Goal: Transaction & Acquisition: Purchase product/service

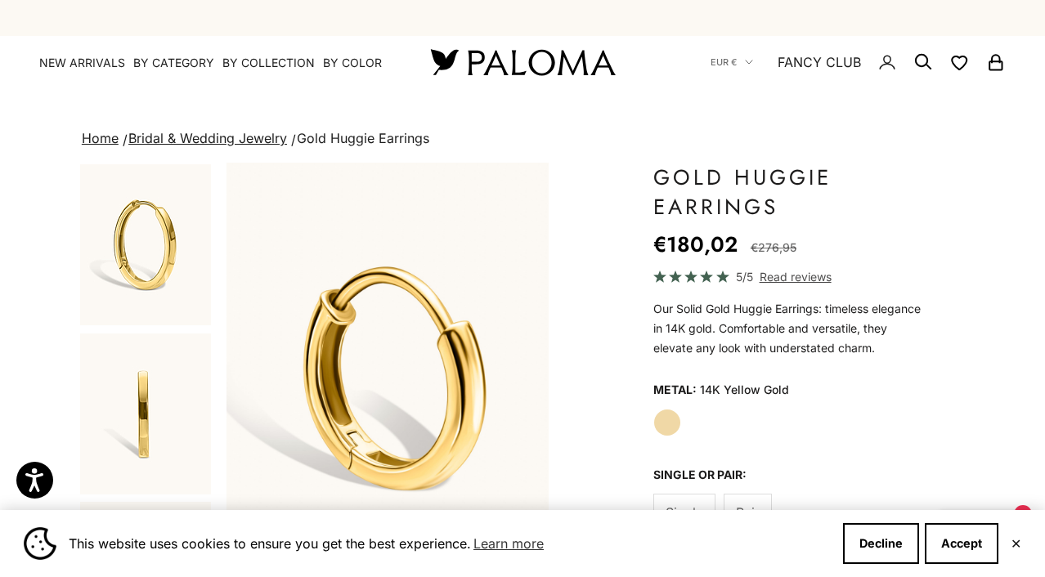
click at [109, 140] on link "Home" at bounding box center [100, 138] width 37 height 16
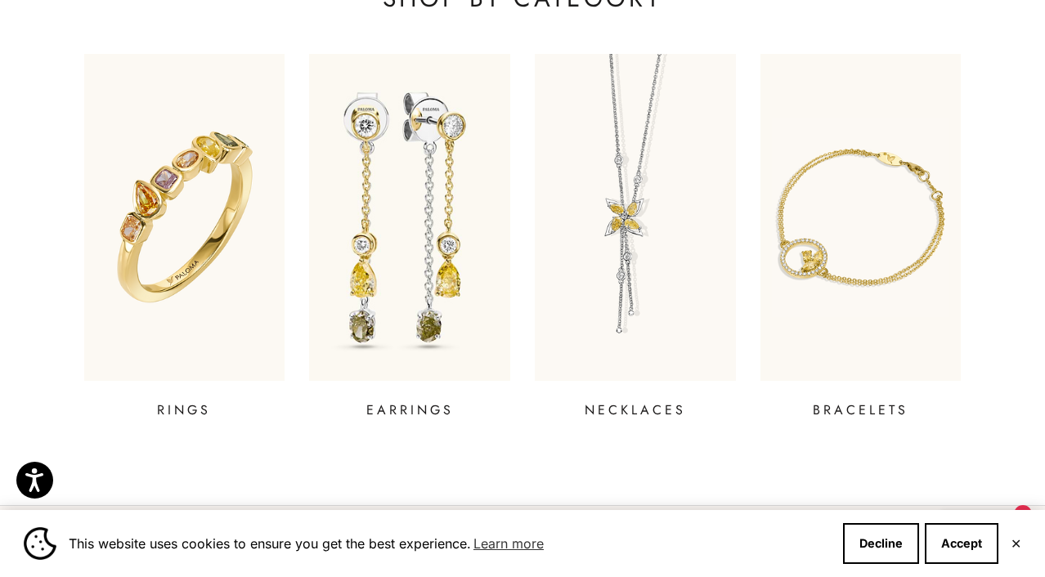
scroll to position [584, 0]
click at [423, 401] on p "EARRINGS" at bounding box center [409, 410] width 87 height 20
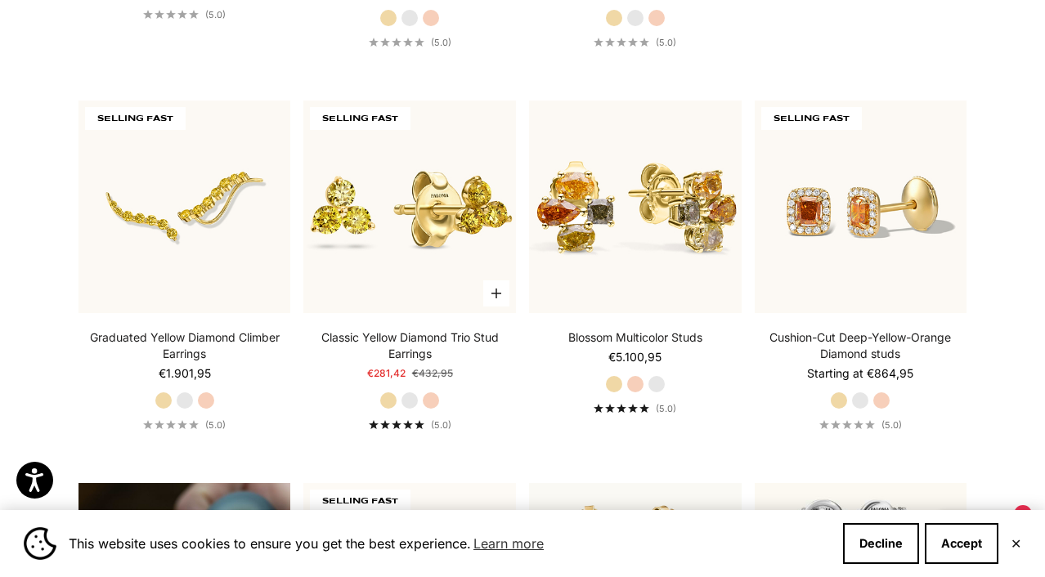
scroll to position [1084, 0]
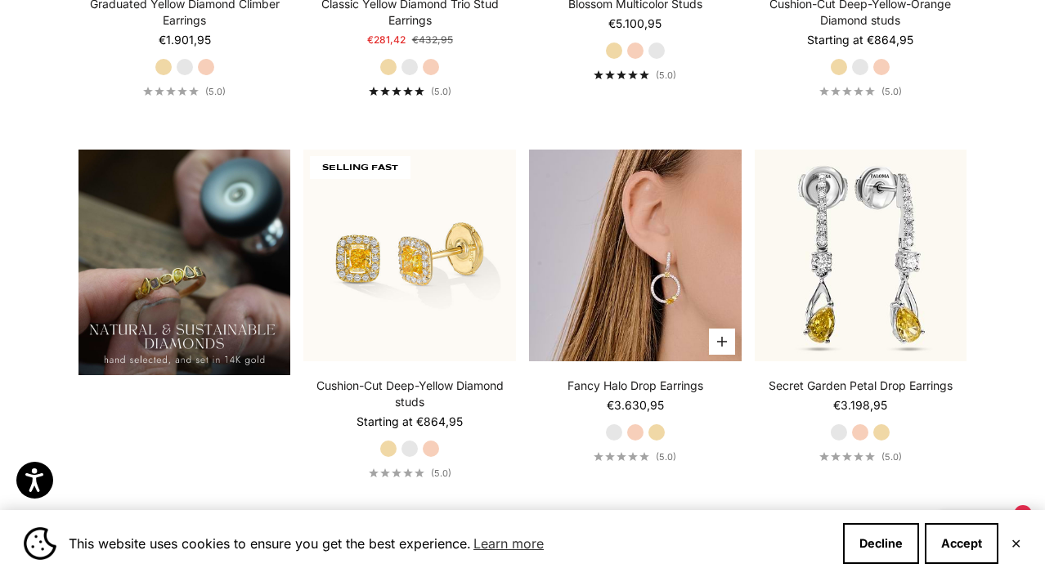
click at [651, 244] on img at bounding box center [635, 256] width 213 height 213
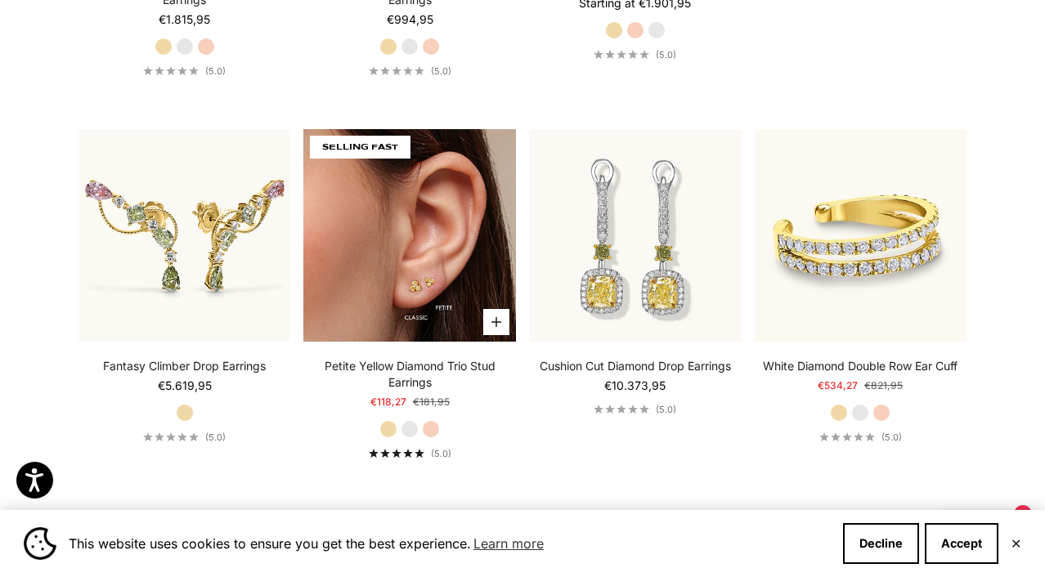
scroll to position [2501, 0]
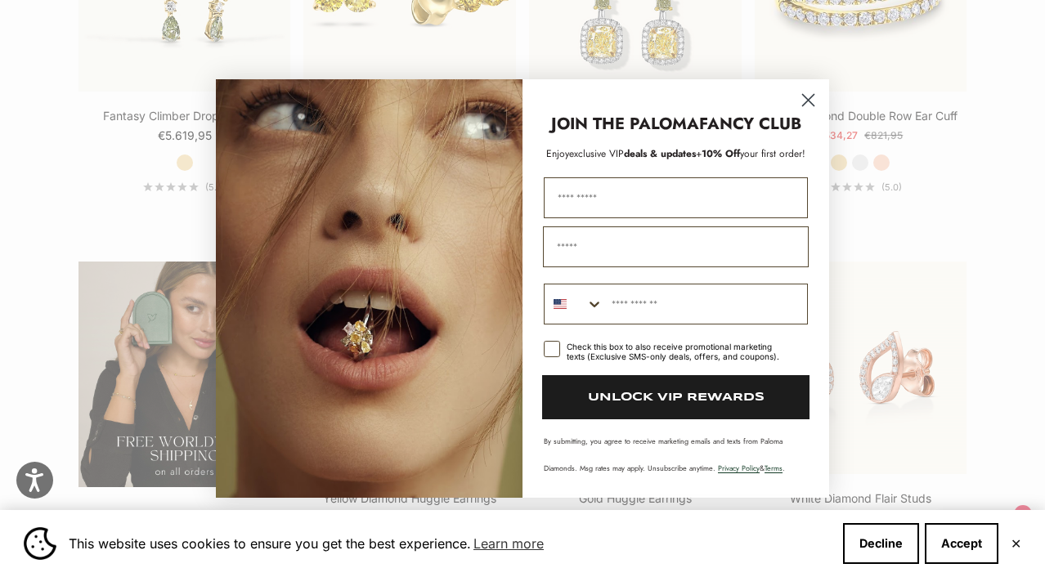
click at [812, 102] on circle "Close dialog" at bounding box center [807, 100] width 27 height 27
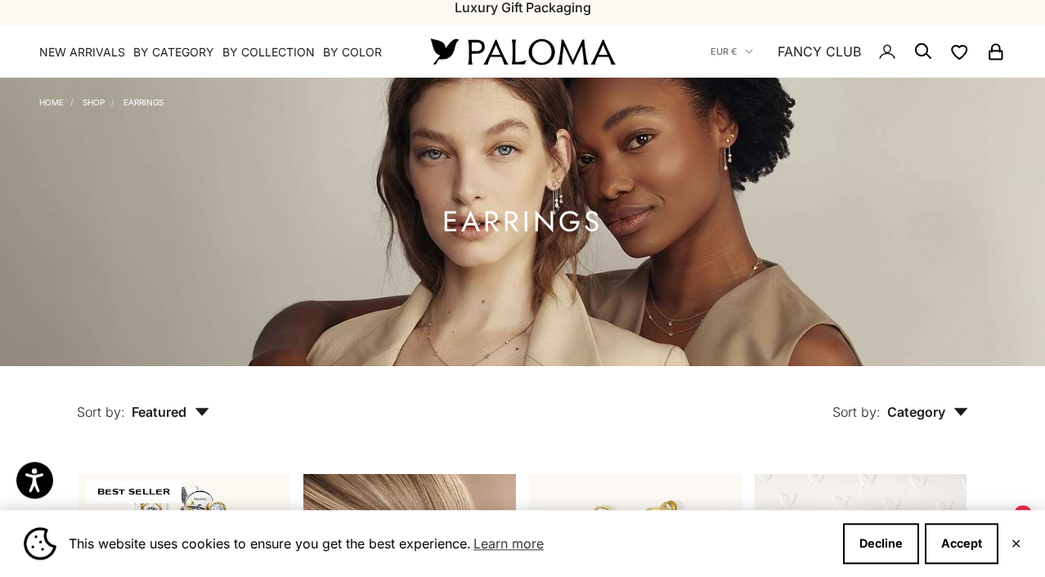
scroll to position [0, 0]
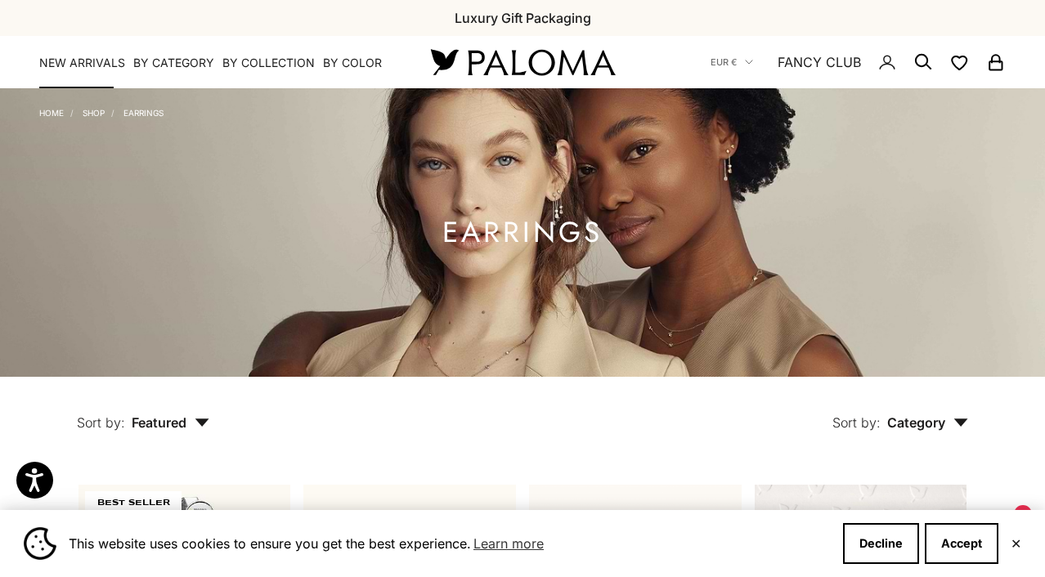
click at [73, 60] on link "NEW ARRIVALS" at bounding box center [82, 63] width 86 height 16
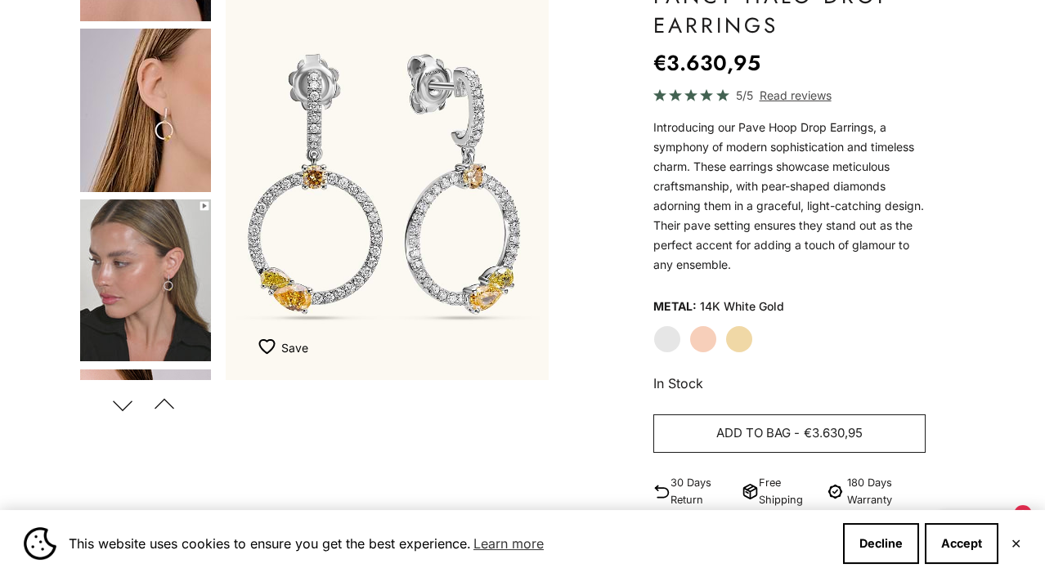
scroll to position [250, 0]
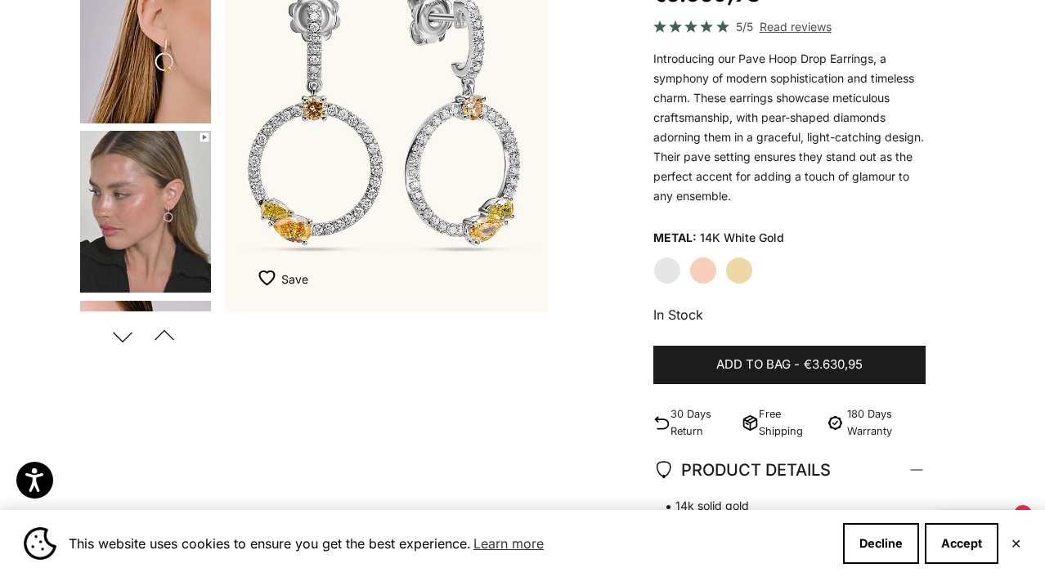
click at [700, 274] on label "Rose Gold" at bounding box center [703, 271] width 28 height 28
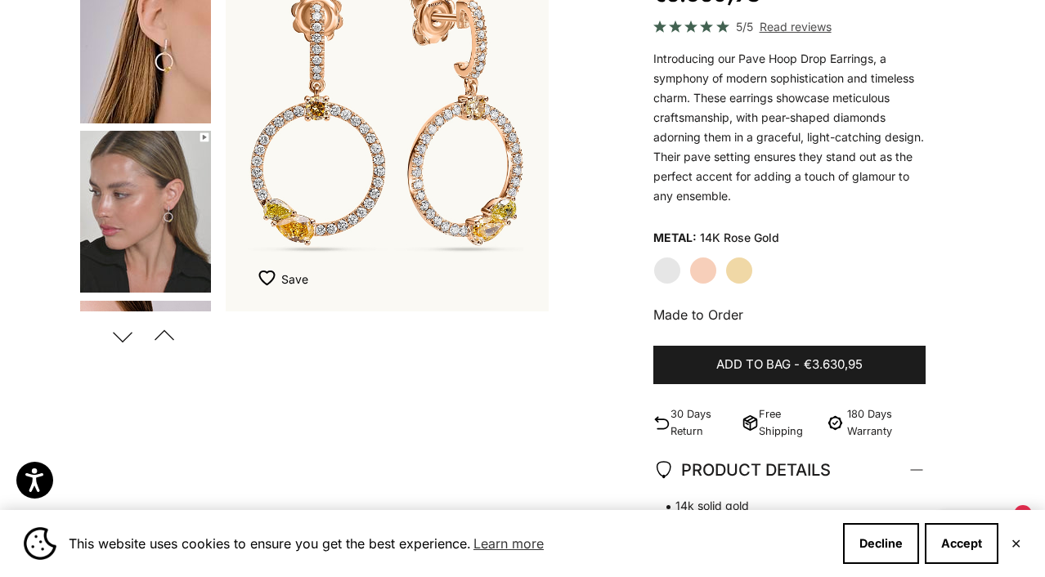
scroll to position [294, 0]
click at [147, 47] on img "Go to item 5" at bounding box center [145, 41] width 131 height 163
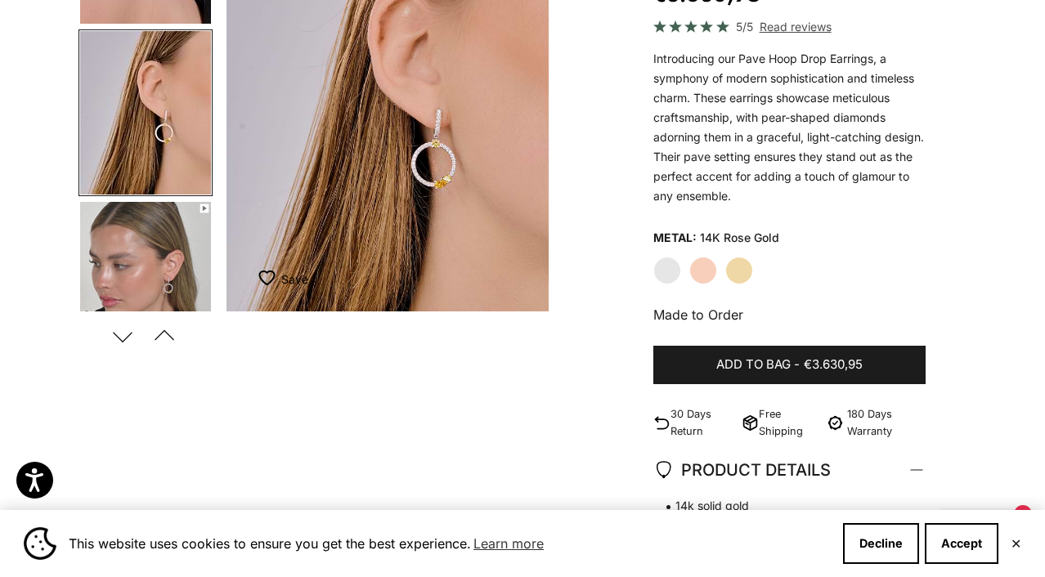
scroll to position [222, 0]
click at [140, 264] on img "Go to item 6" at bounding box center [145, 284] width 131 height 162
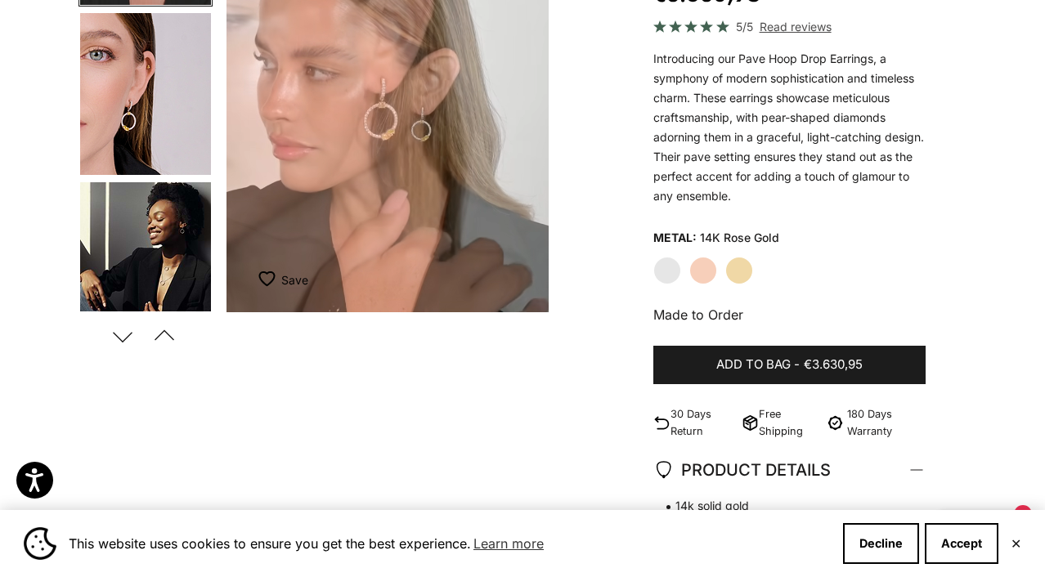
scroll to position [687, 0]
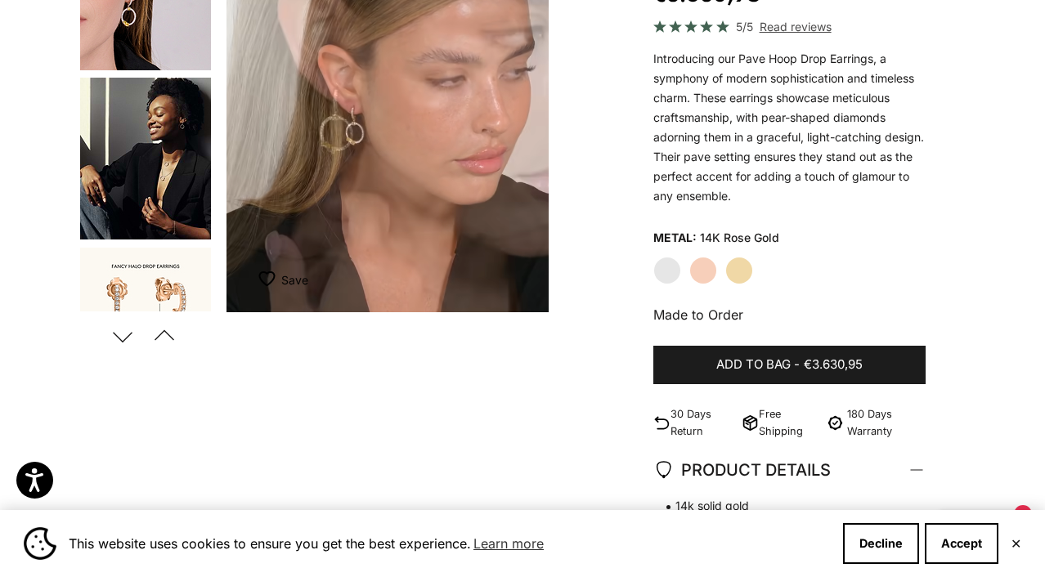
click at [136, 147] on img "Go to item 8" at bounding box center [145, 159] width 131 height 162
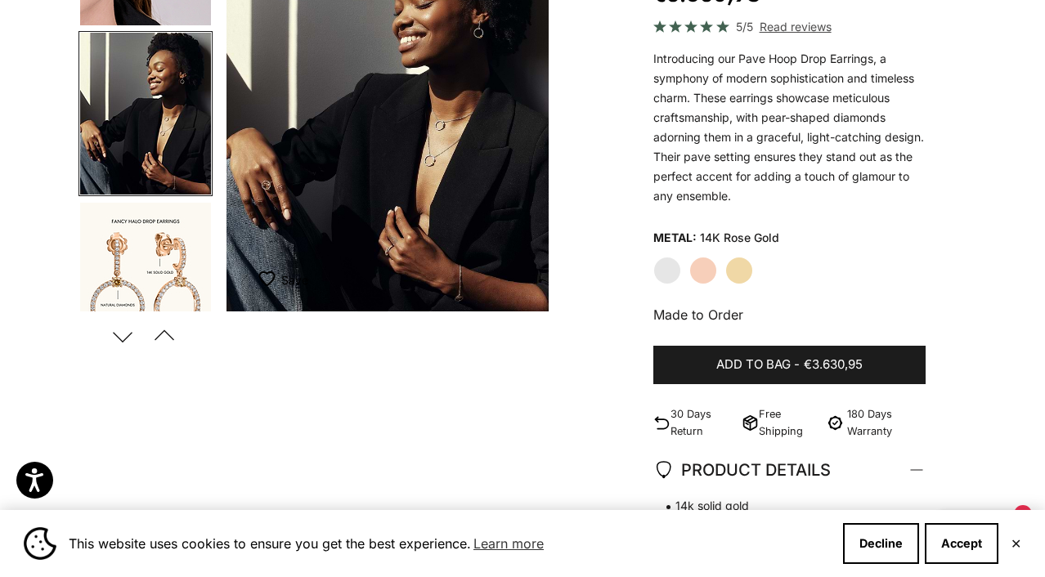
scroll to position [0, 0]
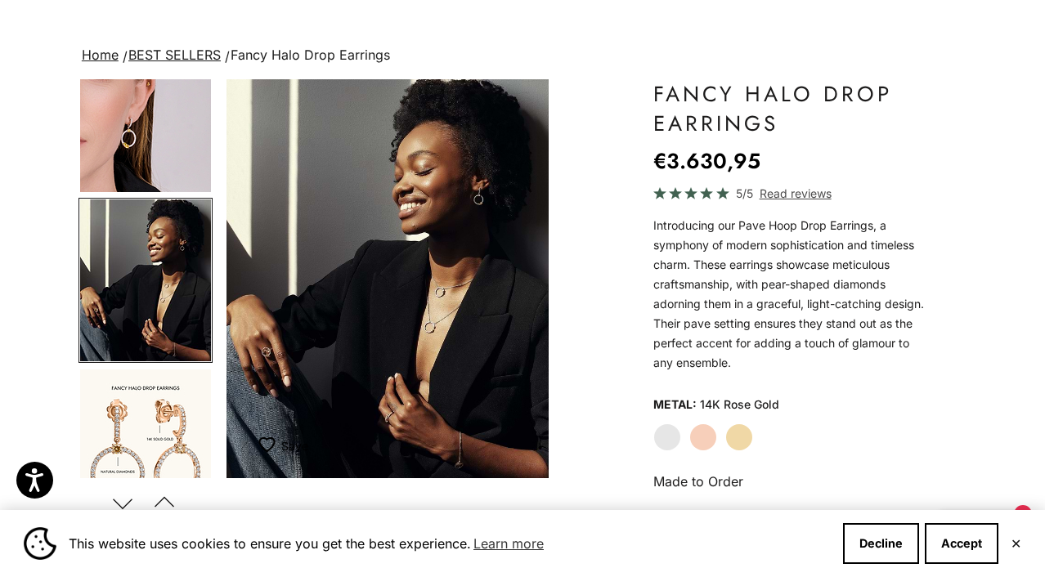
click at [735, 437] on label "Yellow Gold" at bounding box center [739, 437] width 28 height 28
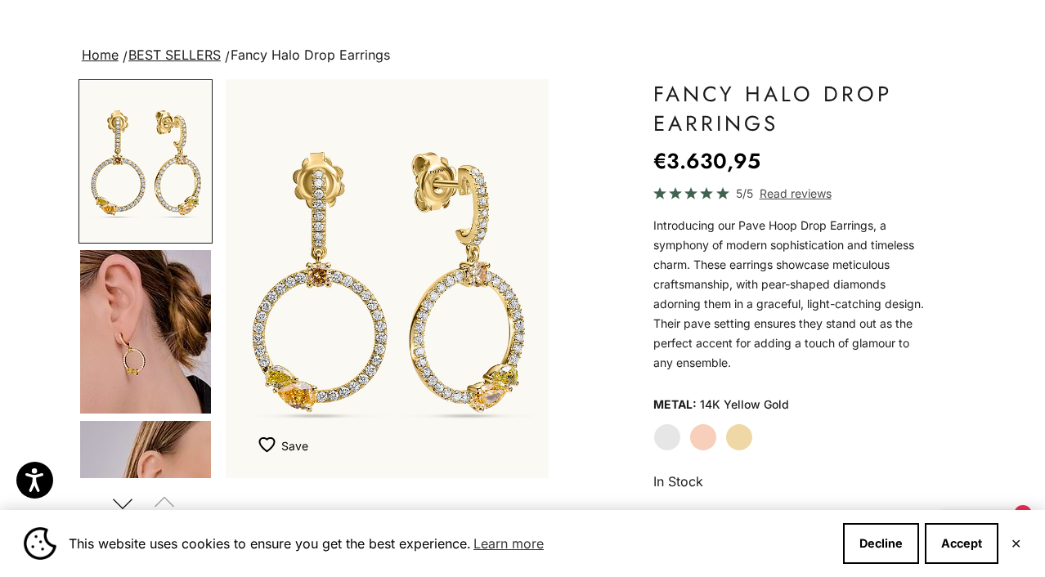
click at [161, 320] on img "Go to item 4" at bounding box center [145, 331] width 131 height 163
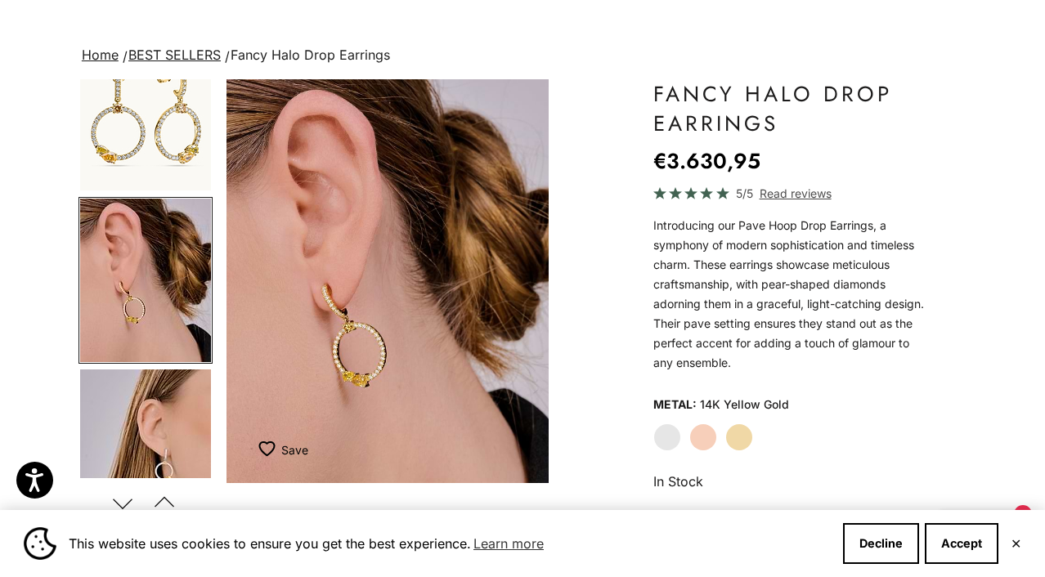
click at [700, 446] on label "Rose Gold" at bounding box center [703, 437] width 28 height 28
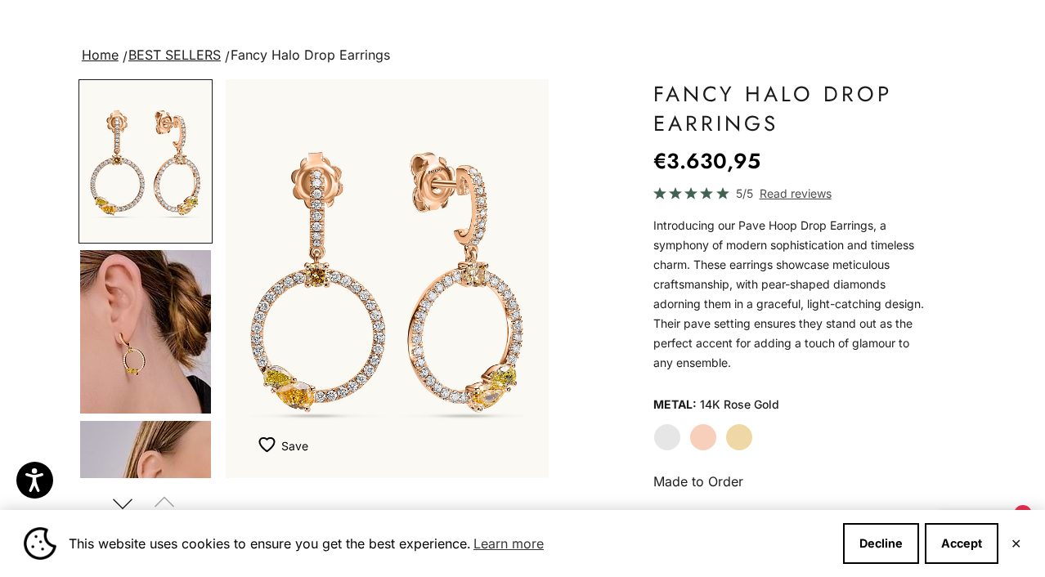
click at [138, 338] on img "Go to item 4" at bounding box center [145, 331] width 131 height 163
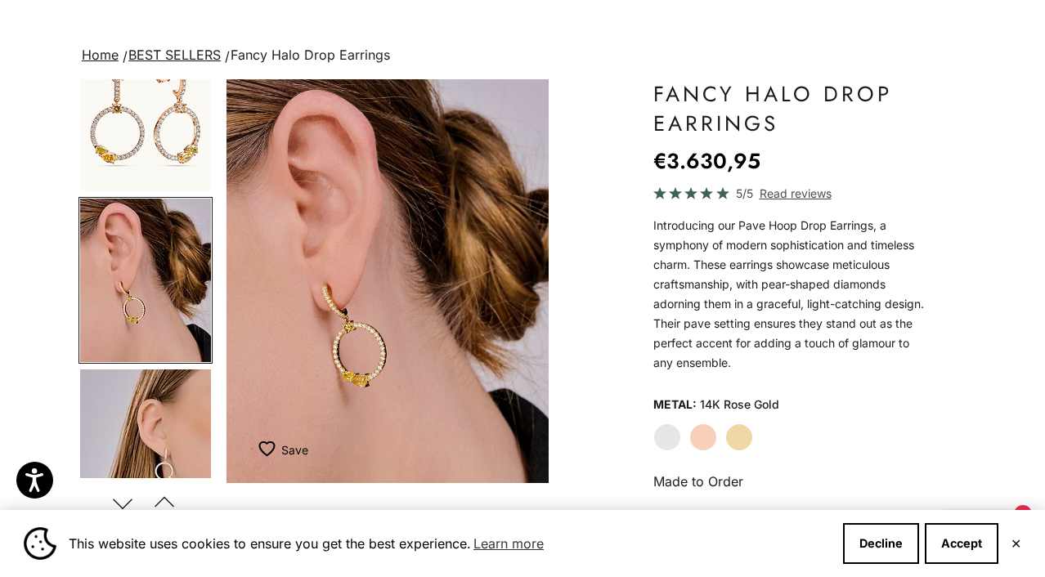
click at [660, 431] on label "White Gold" at bounding box center [667, 437] width 28 height 28
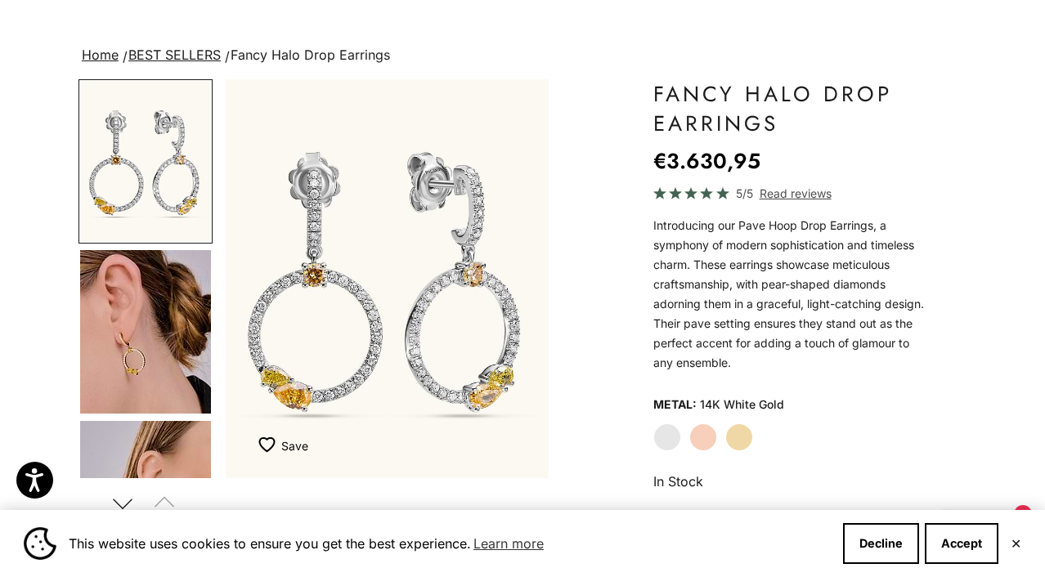
click at [130, 339] on img "Go to item 4" at bounding box center [145, 331] width 131 height 163
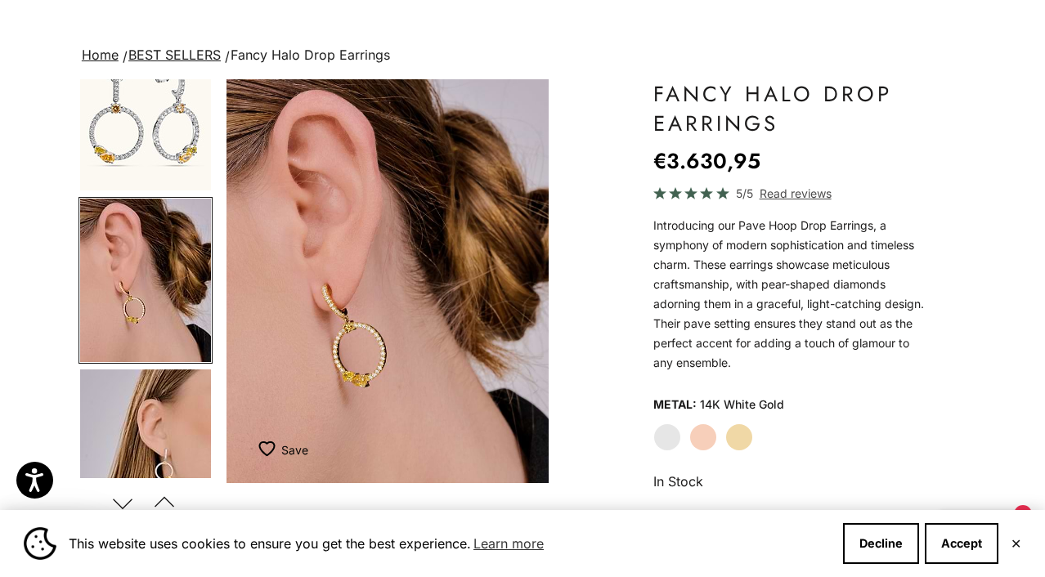
click at [190, 97] on div "Close dialog JOIN THE PALOMA FANCY CLUB Enjoy exclusive VIP deals & updates + 1…" at bounding box center [522, 288] width 1045 height 577
click at [133, 291] on img "Go to item 4" at bounding box center [145, 280] width 131 height 163
click at [151, 423] on img "Go to item 5" at bounding box center [145, 450] width 131 height 163
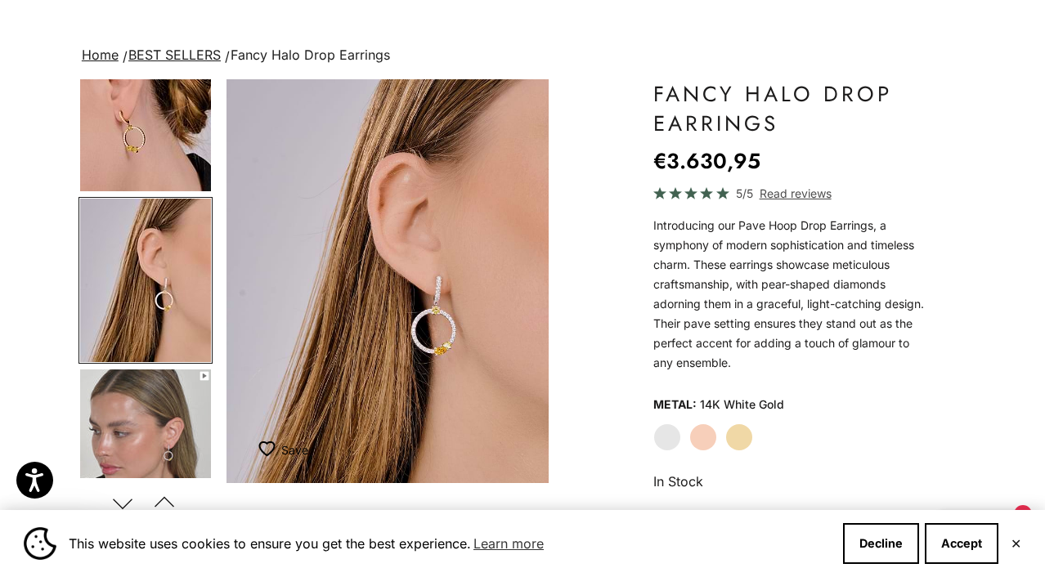
click at [140, 138] on img "Go to item 4" at bounding box center [145, 109] width 131 height 163
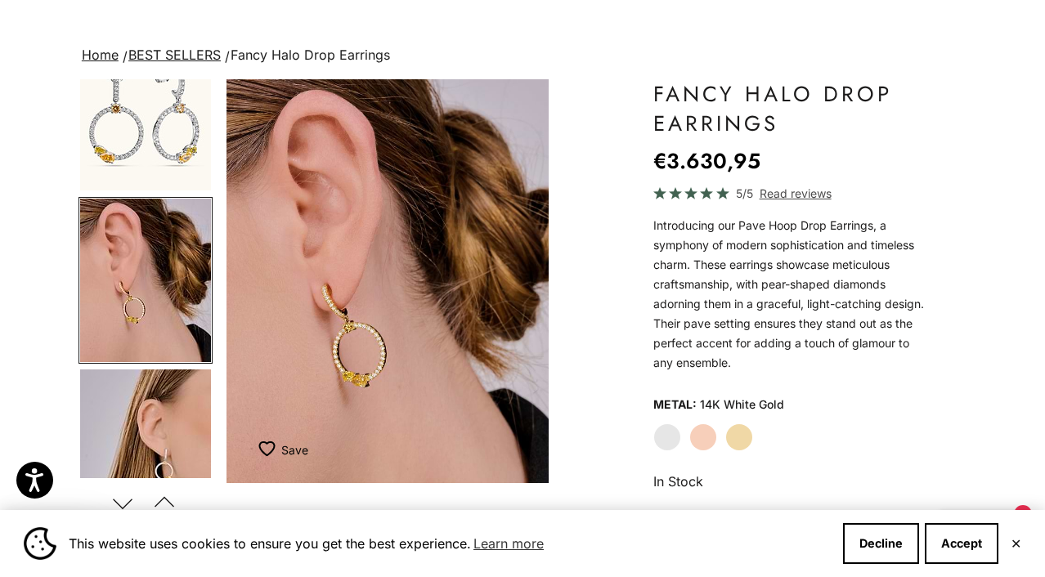
click at [139, 440] on img "Go to item 5" at bounding box center [145, 450] width 131 height 163
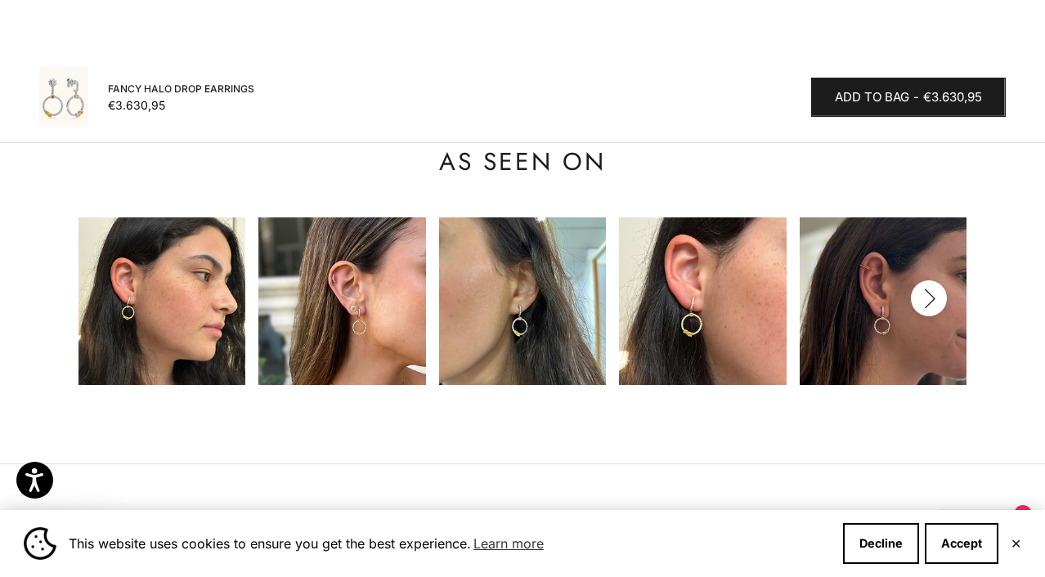
click at [708, 314] on img at bounding box center [702, 300] width 167 height 167
click at [706, 286] on img at bounding box center [702, 300] width 167 height 167
click at [930, 289] on icon "button" at bounding box center [928, 299] width 18 height 20
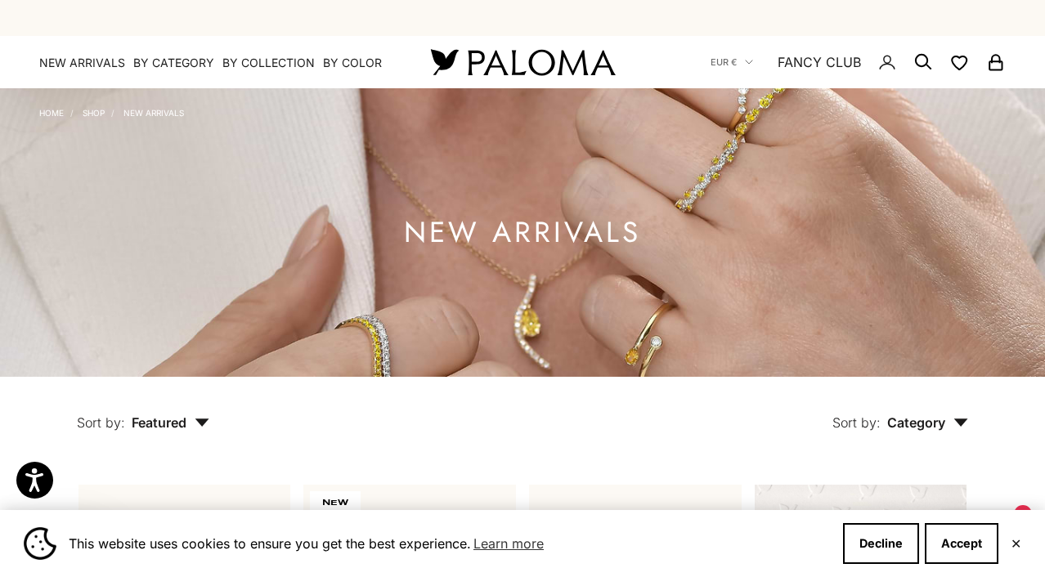
click at [90, 112] on link "Shop" at bounding box center [94, 113] width 22 height 10
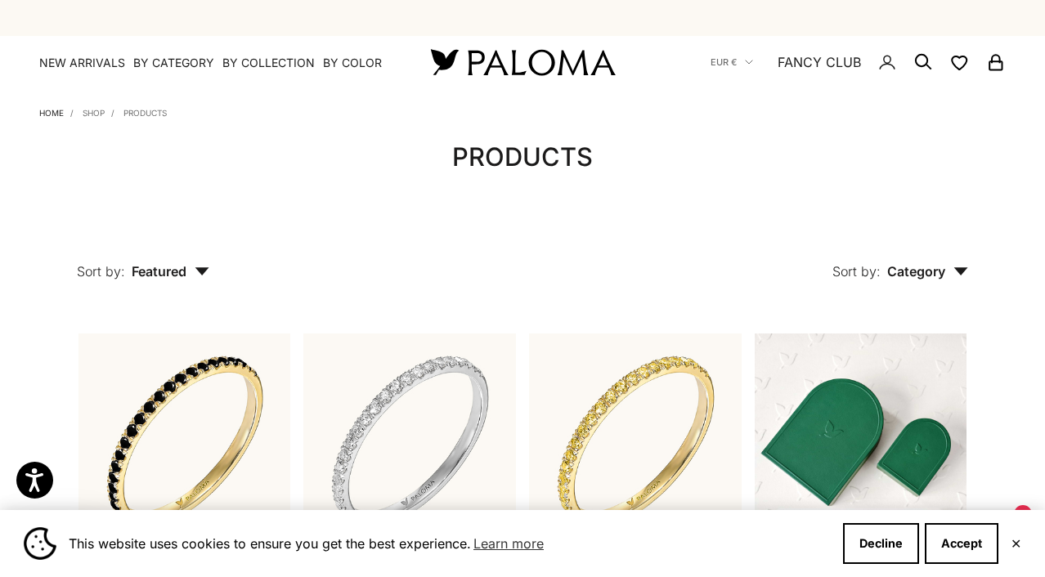
click at [49, 114] on link "Home" at bounding box center [51, 113] width 25 height 10
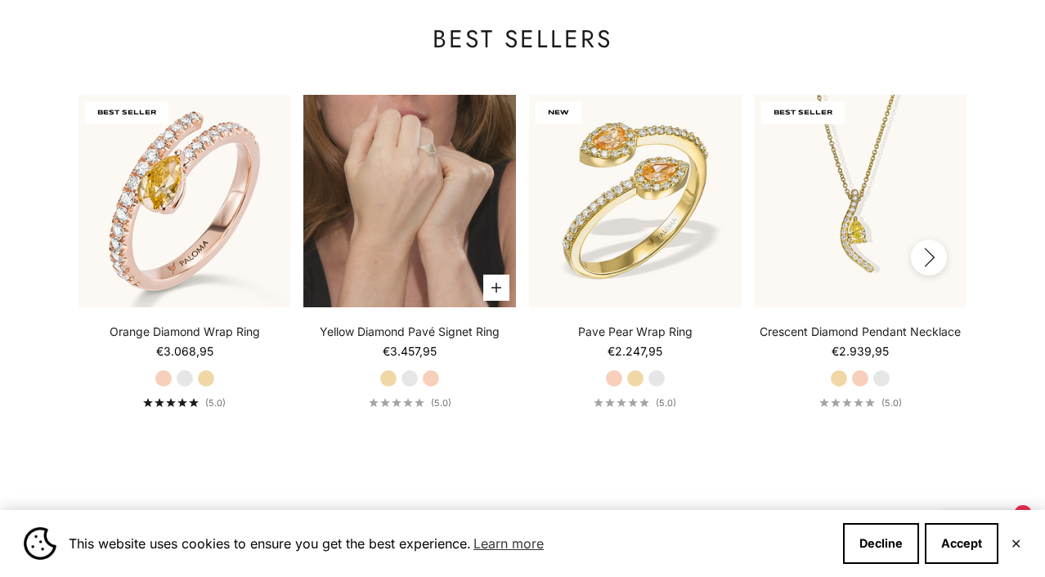
scroll to position [1501, 0]
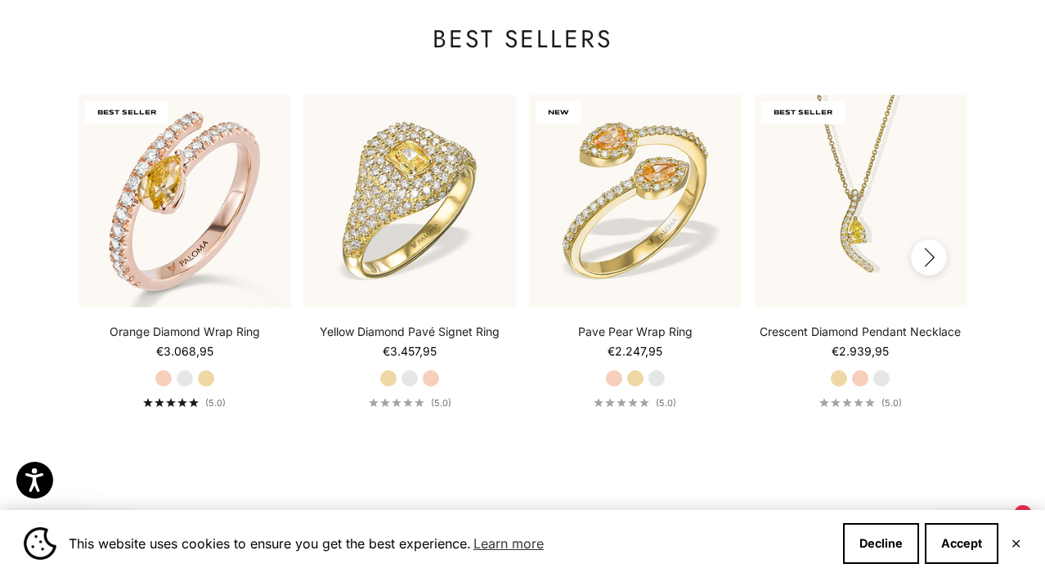
click at [931, 255] on icon "button" at bounding box center [929, 257] width 9 height 18
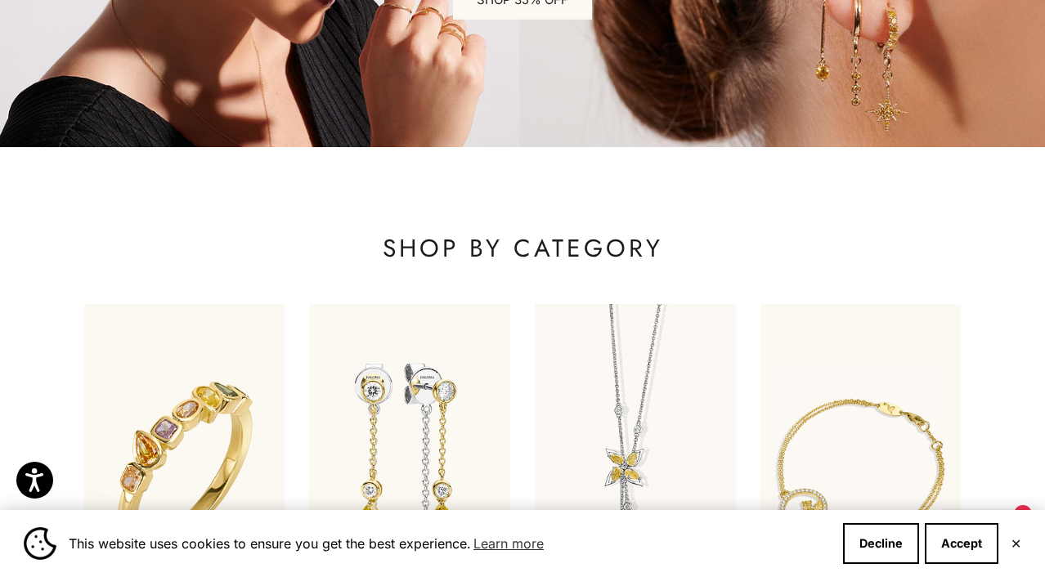
scroll to position [0, 0]
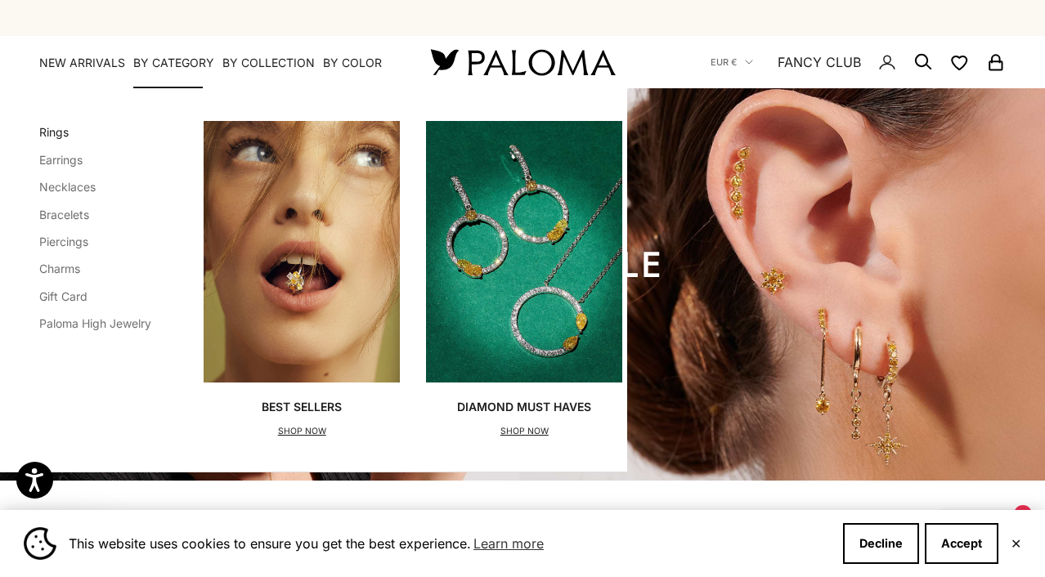
click at [48, 135] on link "Rings" at bounding box center [53, 132] width 29 height 14
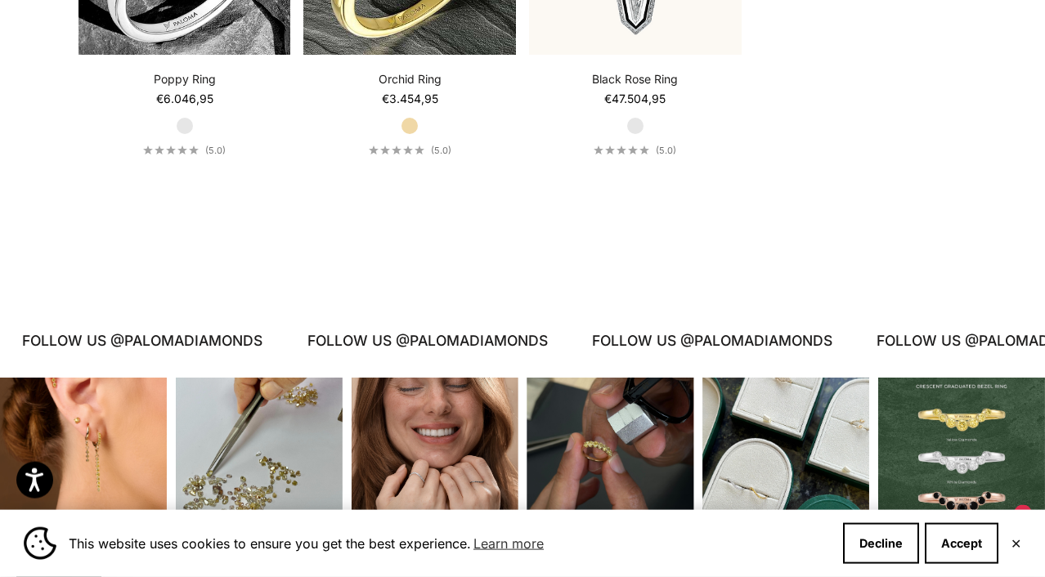
scroll to position [6669, 0]
